Goal: Task Accomplishment & Management: Manage account settings

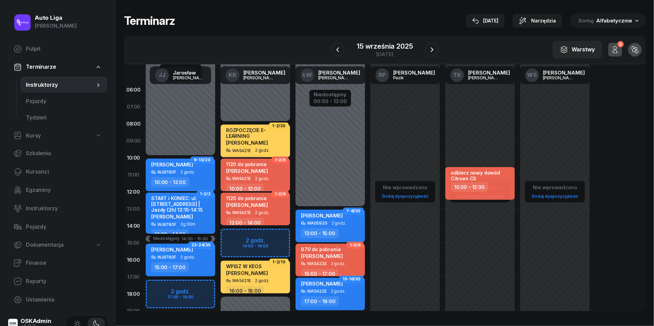
scroll to position [77, 0]
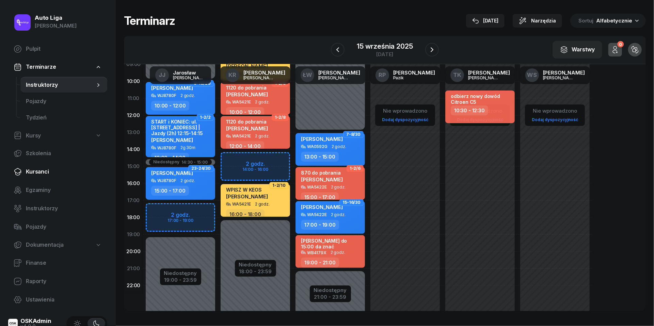
click at [46, 173] on span "Kursanci" at bounding box center [64, 172] width 76 height 9
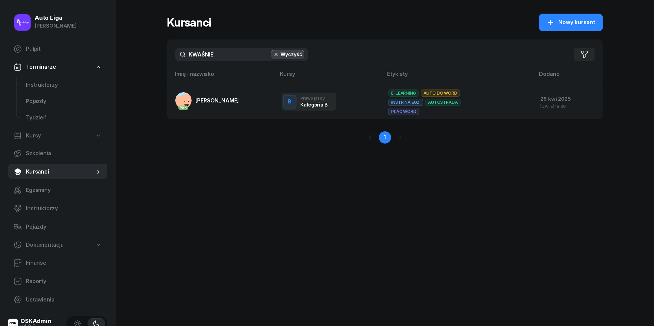
click at [221, 59] on input "KWAŚNIE" at bounding box center [241, 55] width 133 height 14
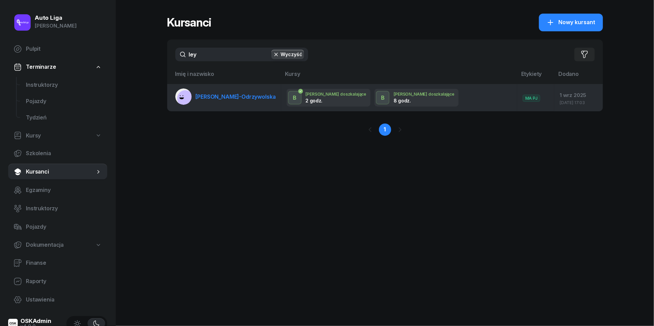
type input "ley"
click at [229, 93] on span "[PERSON_NAME]-Odrzywolska" at bounding box center [236, 96] width 80 height 7
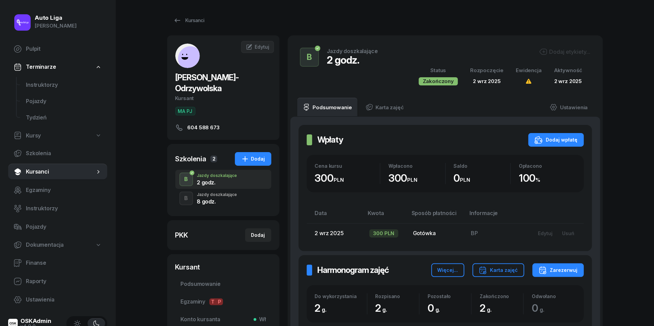
click at [218, 202] on div "8 godz." at bounding box center [217, 201] width 40 height 5
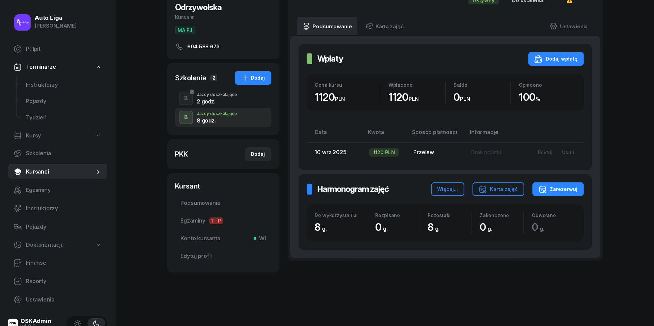
scroll to position [81, 0]
click at [573, 192] on div "Zarezerwuj" at bounding box center [558, 190] width 39 height 8
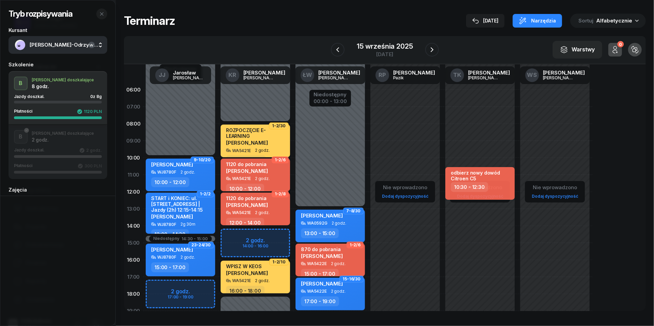
click at [173, 287] on div "Niedostępny 00:00 - 10:00 Niedostępny 19:00 - 23:59 Niedostępny 14:30 - 15:00 2…" at bounding box center [180, 242] width 75 height 323
select select "17"
select select "19"
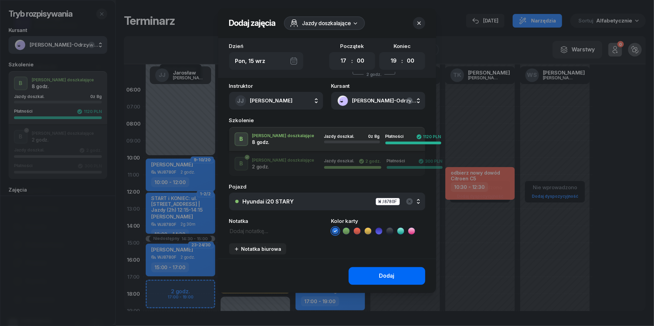
click at [386, 272] on div "Dodaj" at bounding box center [386, 276] width 15 height 9
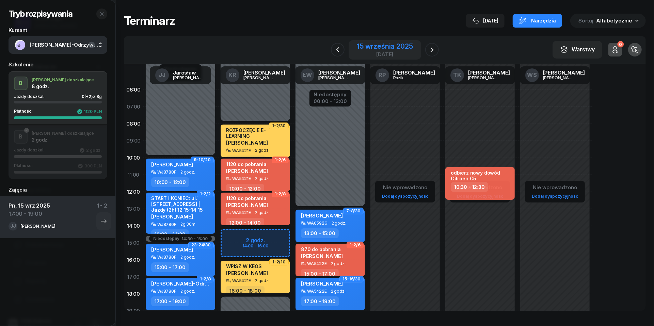
click at [385, 48] on div "15 września 2025" at bounding box center [385, 46] width 56 height 7
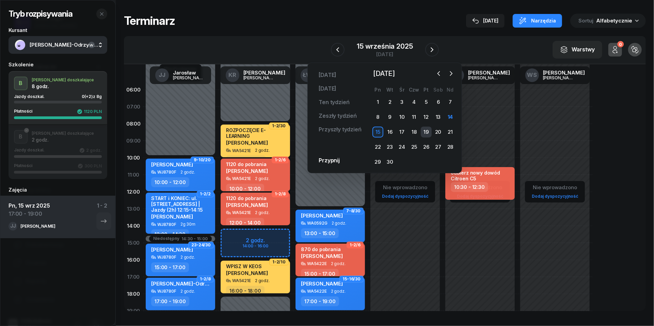
click at [425, 133] on div "19" at bounding box center [426, 132] width 11 height 11
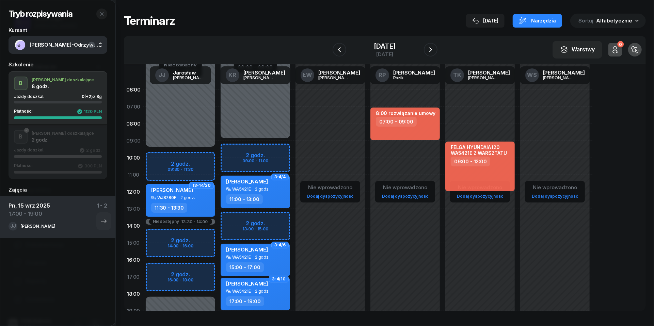
click at [167, 268] on div "Niedostępny 00:00 - 09:30 Niedostępny 18:00 - 23:59 Niedostępny 13:30 - 14:00 2…" at bounding box center [180, 242] width 75 height 323
select select "16"
select select "18"
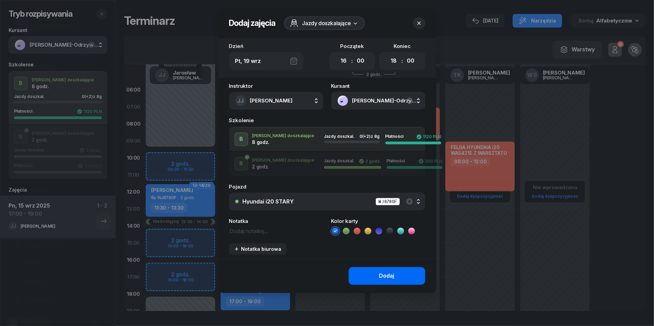
click at [364, 271] on button "Dodaj" at bounding box center [387, 276] width 77 height 18
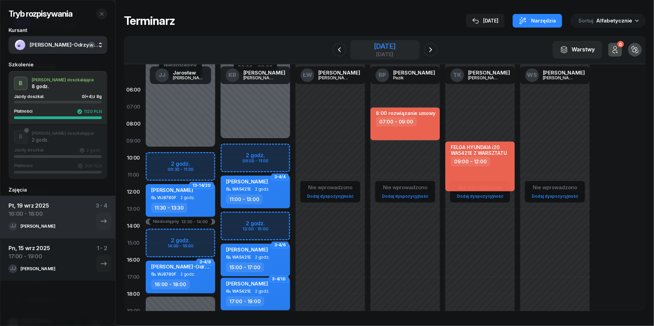
click at [392, 52] on div "[DATE]" at bounding box center [385, 54] width 22 height 5
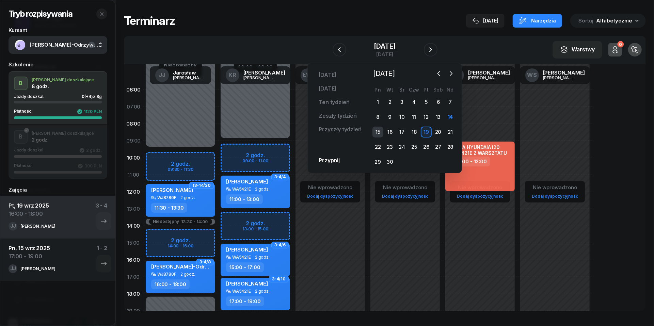
click at [379, 131] on div "15" at bounding box center [378, 132] width 11 height 11
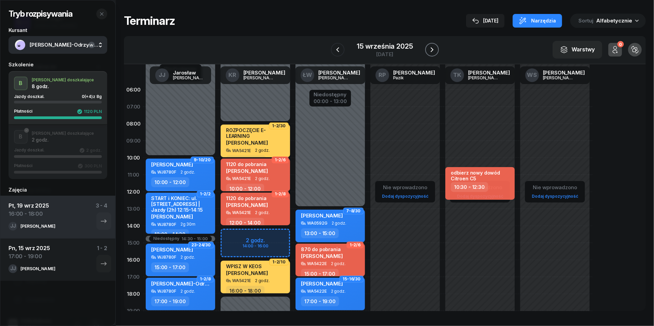
click at [432, 55] on button "button" at bounding box center [432, 50] width 14 height 14
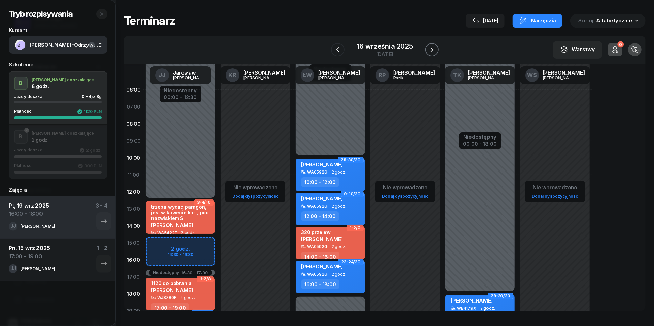
click at [432, 55] on button "button" at bounding box center [432, 50] width 14 height 14
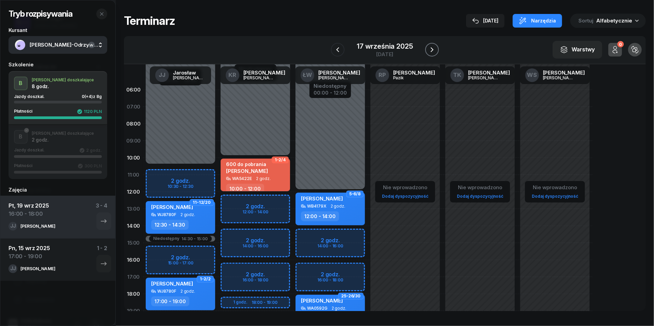
click at [432, 55] on button "button" at bounding box center [432, 50] width 14 height 14
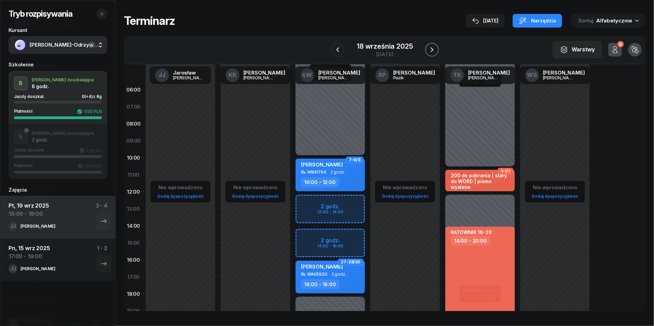
click at [432, 55] on button "button" at bounding box center [432, 50] width 14 height 14
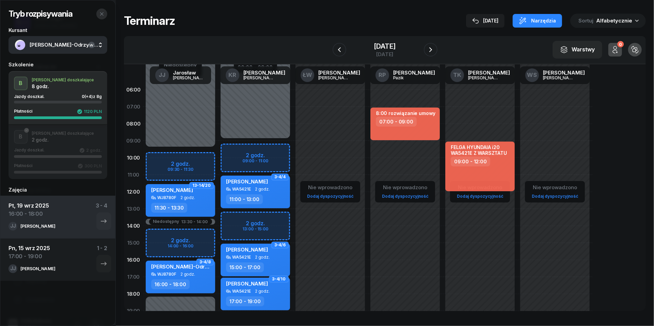
click at [104, 14] on icon "button" at bounding box center [101, 13] width 5 height 5
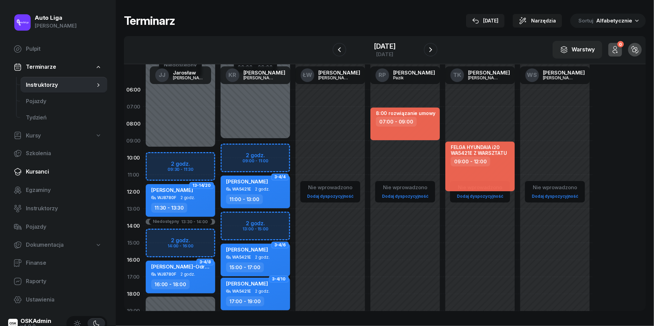
click at [46, 172] on span "Kursanci" at bounding box center [64, 172] width 76 height 9
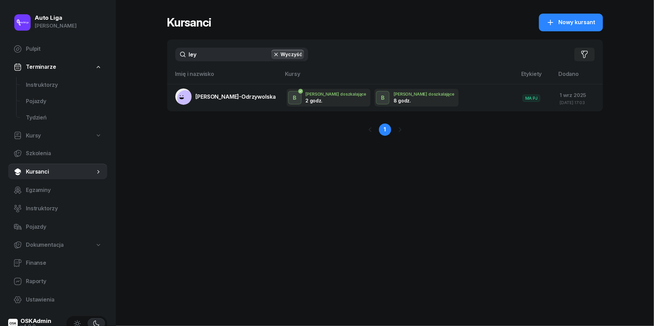
click at [222, 53] on input "ley" at bounding box center [241, 55] width 133 height 14
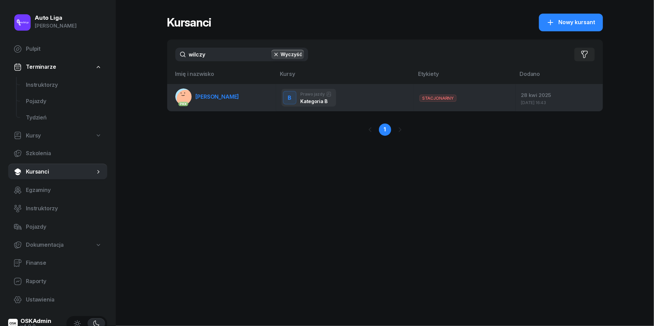
type input "wilczy"
click at [223, 97] on span "[PERSON_NAME]" at bounding box center [218, 96] width 44 height 7
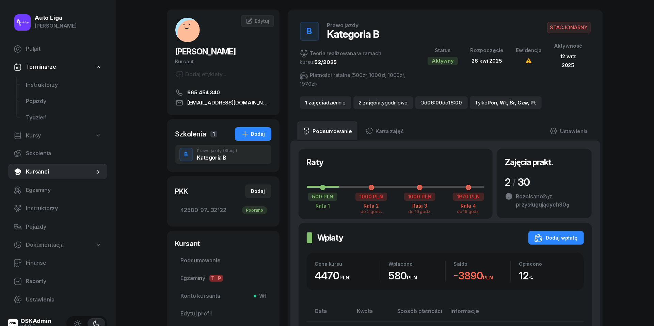
scroll to position [29, 0]
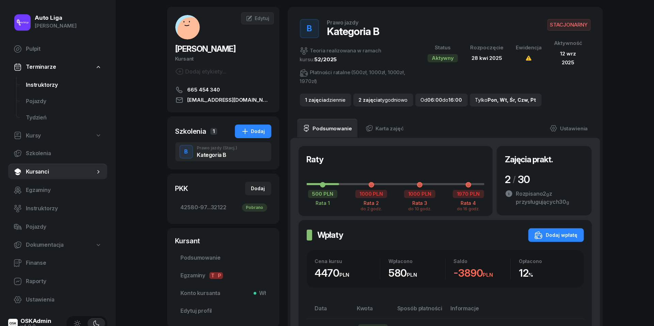
click at [44, 78] on link "Instruktorzy" at bounding box center [63, 85] width 87 height 16
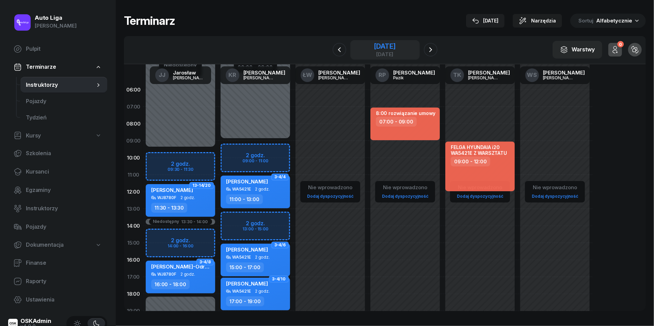
click at [382, 43] on div "[DATE]" at bounding box center [385, 46] width 22 height 7
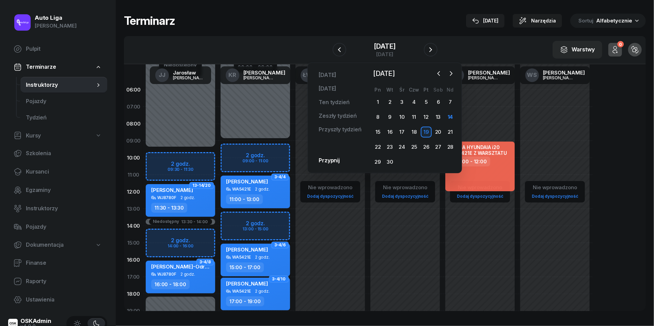
click at [244, 149] on div "Niedostępny 00:00 - 09:00 Niedostępny 19:00 - 23:59 2 godz. 09:00 - 11:00 2 god…" at bounding box center [255, 242] width 75 height 323
select select "09"
select select "11"
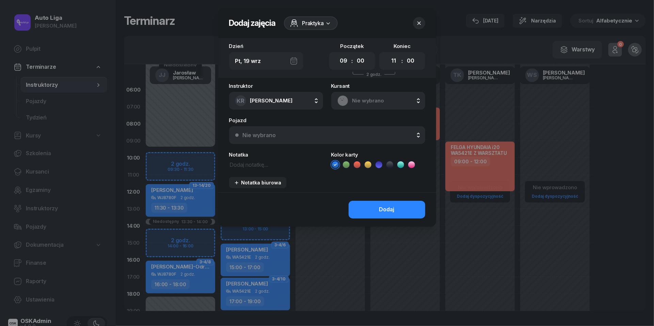
click at [381, 101] on span "Nie wybrano" at bounding box center [385, 100] width 67 height 9
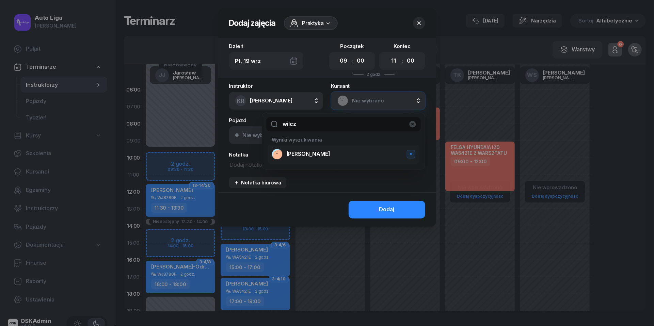
type input "wilcz"
click at [330, 153] on span "[PERSON_NAME]" at bounding box center [309, 154] width 44 height 9
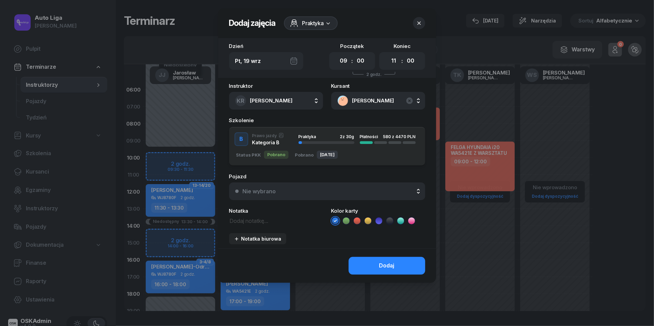
click at [288, 191] on div "Nie wybrano" at bounding box center [331, 191] width 176 height 5
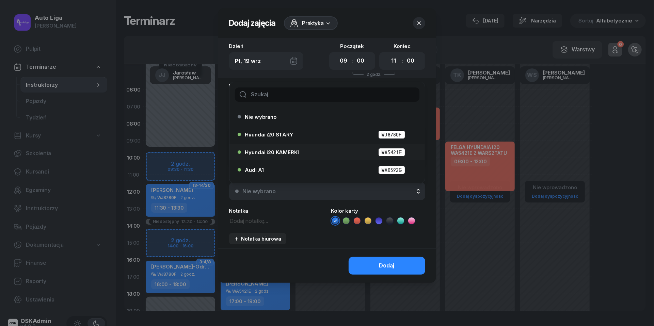
click at [287, 150] on span "Hyundai i20 KAMERKI" at bounding box center [272, 152] width 54 height 5
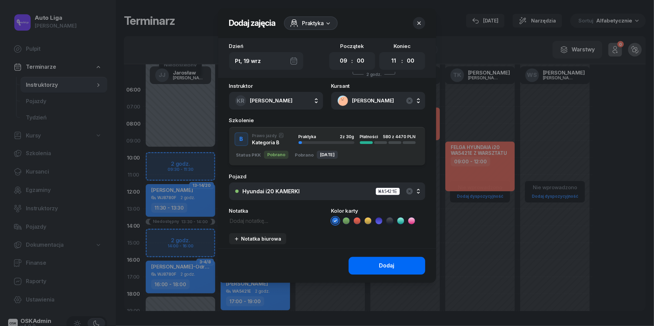
click at [396, 262] on button "Dodaj" at bounding box center [387, 266] width 77 height 18
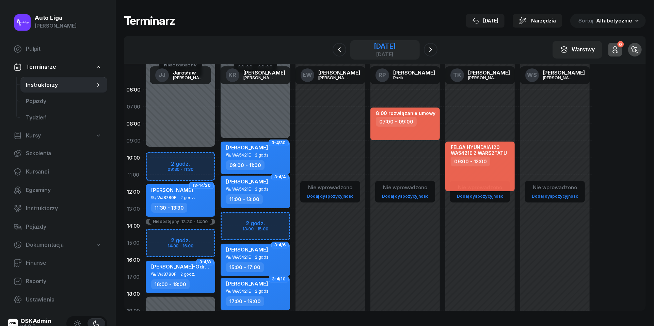
click at [374, 45] on div "[DATE]" at bounding box center [385, 46] width 22 height 7
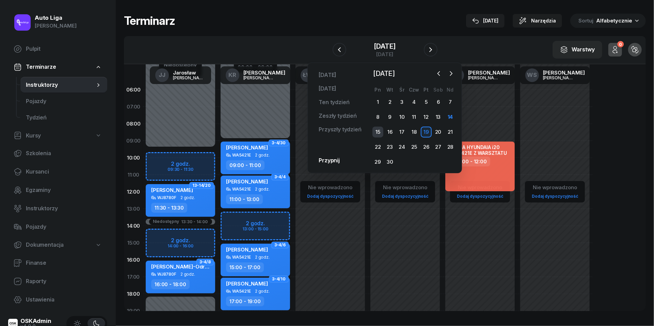
click at [380, 129] on div "15" at bounding box center [378, 132] width 11 height 11
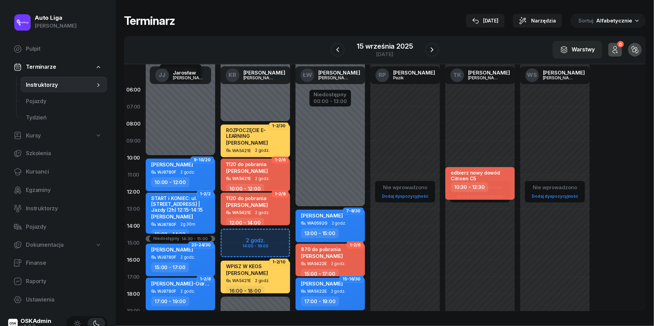
click at [240, 240] on div "Niedostępny 00:00 - 08:00 Niedostępny 18:00 - 23:59 2 godz. 14:00 - 16:00 1-2/3…" at bounding box center [255, 242] width 75 height 323
select select "14"
select select "16"
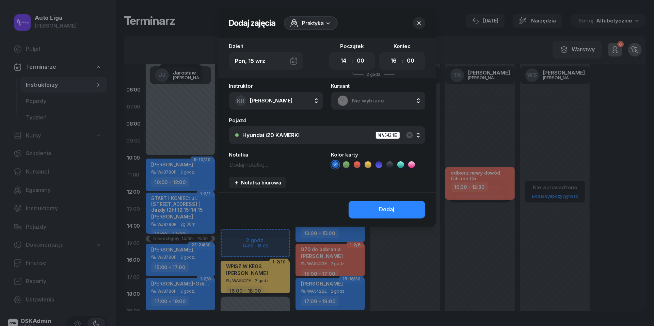
click at [374, 102] on span "Nie wybrano" at bounding box center [385, 100] width 67 height 9
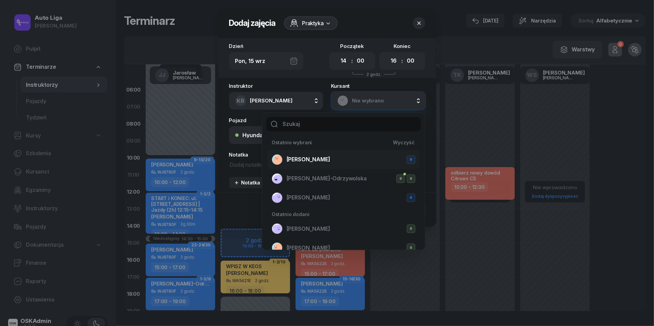
click at [327, 155] on span "[PERSON_NAME]" at bounding box center [309, 159] width 44 height 9
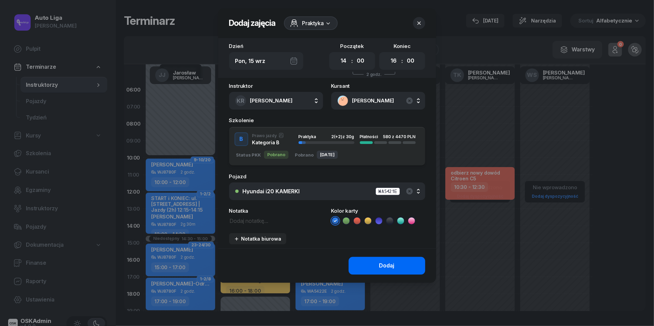
click at [382, 263] on div "Dodaj" at bounding box center [386, 266] width 15 height 9
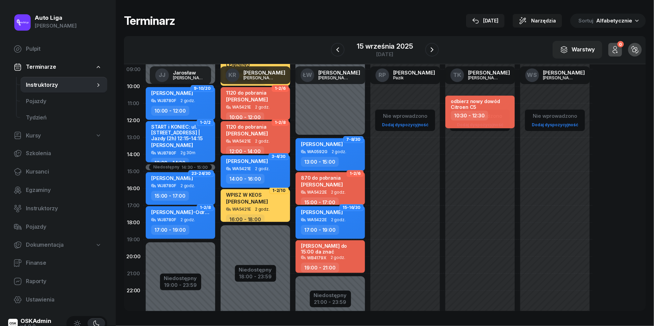
scroll to position [83, 0]
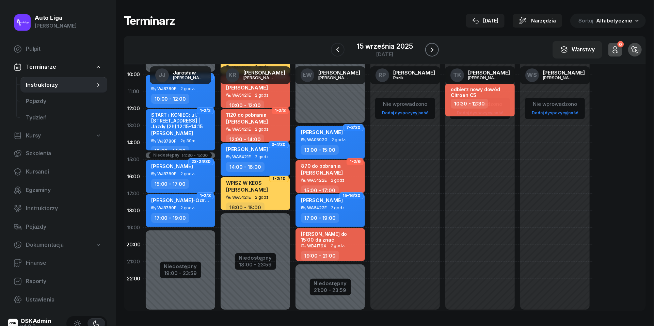
click at [434, 48] on icon "button" at bounding box center [432, 50] width 8 height 8
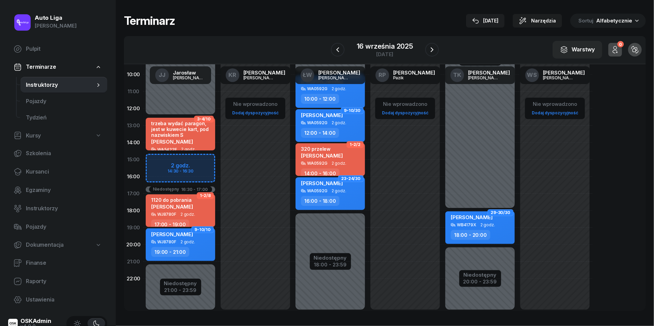
scroll to position [71, 0]
